Goal: Check status

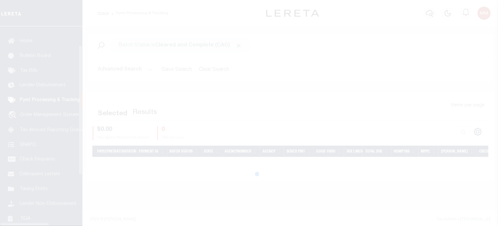
scroll to position [30, 0]
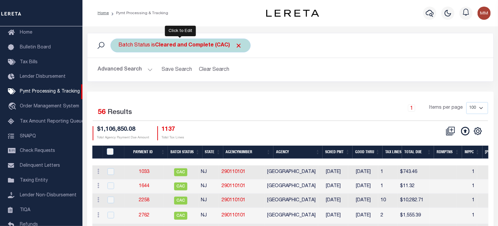
click at [147, 45] on div "Batch Status is Cleared and Complete (CAC)" at bounding box center [181, 46] width 140 height 14
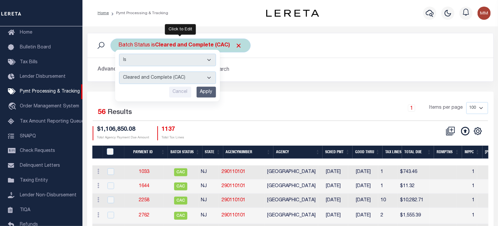
click at [143, 79] on select "Awaiting Funds (AWF) Cleared and Complete (CAC) New Check Needed (NCN) Payment …" at bounding box center [167, 78] width 97 height 13
select select "RRT"
click at [119, 72] on select "Awaiting Funds (AWF) Cleared and Complete (CAC) New Check Needed (NCN) Payment …" at bounding box center [167, 78] width 97 height 13
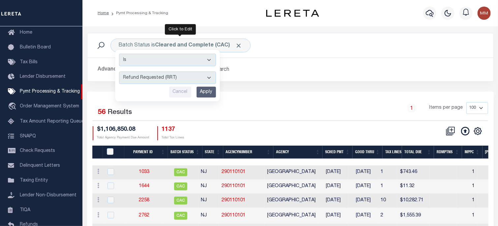
click at [200, 93] on input "Apply" at bounding box center [206, 92] width 19 height 11
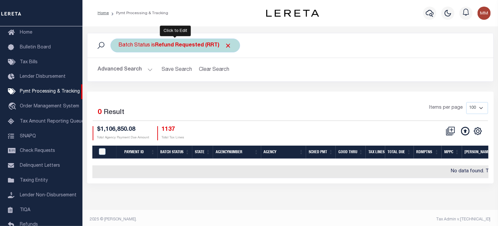
click at [187, 46] on b "Refund Requested (RRT)" at bounding box center [193, 45] width 77 height 5
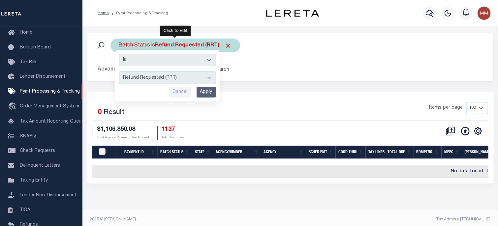
click at [172, 80] on select "Awaiting Funds (AWF) Cleared and Complete (CAC) New Check Needed (NCN) Payment …" at bounding box center [167, 78] width 97 height 13
select select "RFR"
click at [119, 72] on select "Awaiting Funds (AWF) Cleared and Complete (CAC) New Check Needed (NCN) Payment …" at bounding box center [167, 78] width 97 height 13
click at [206, 90] on input "Apply" at bounding box center [206, 92] width 19 height 11
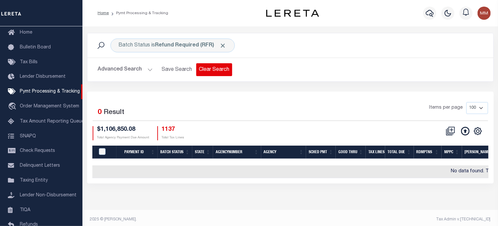
click at [206, 70] on button "Clear Search" at bounding box center [214, 69] width 36 height 13
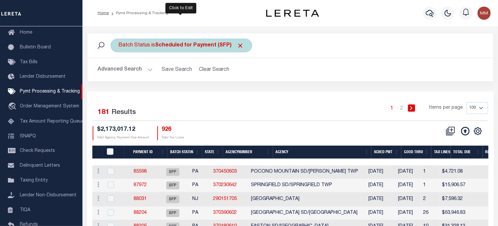
click at [173, 48] on b "Scheduled for Payment (SFP)" at bounding box center [199, 45] width 89 height 5
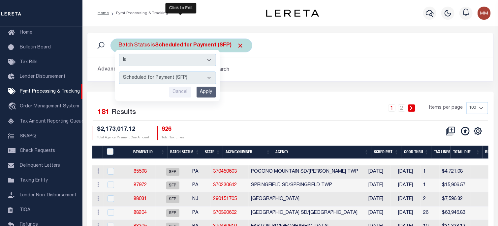
click at [164, 82] on select "Awaiting Funds (AWF) Cleared and Complete (CAC) New Check Needed (NCN) Payment …" at bounding box center [167, 78] width 97 height 13
select select "RFR"
click at [119, 72] on select "Awaiting Funds (AWF) Cleared and Complete (CAC) New Check Needed (NCN) Payment …" at bounding box center [167, 78] width 97 height 13
click at [209, 89] on input "Apply" at bounding box center [206, 92] width 19 height 11
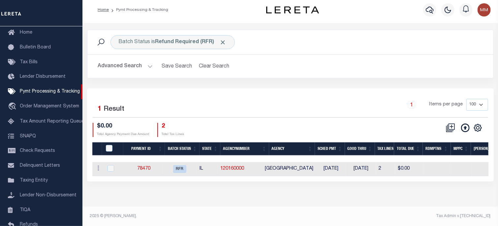
scroll to position [4, 0]
